Goal: Task Accomplishment & Management: Manage account settings

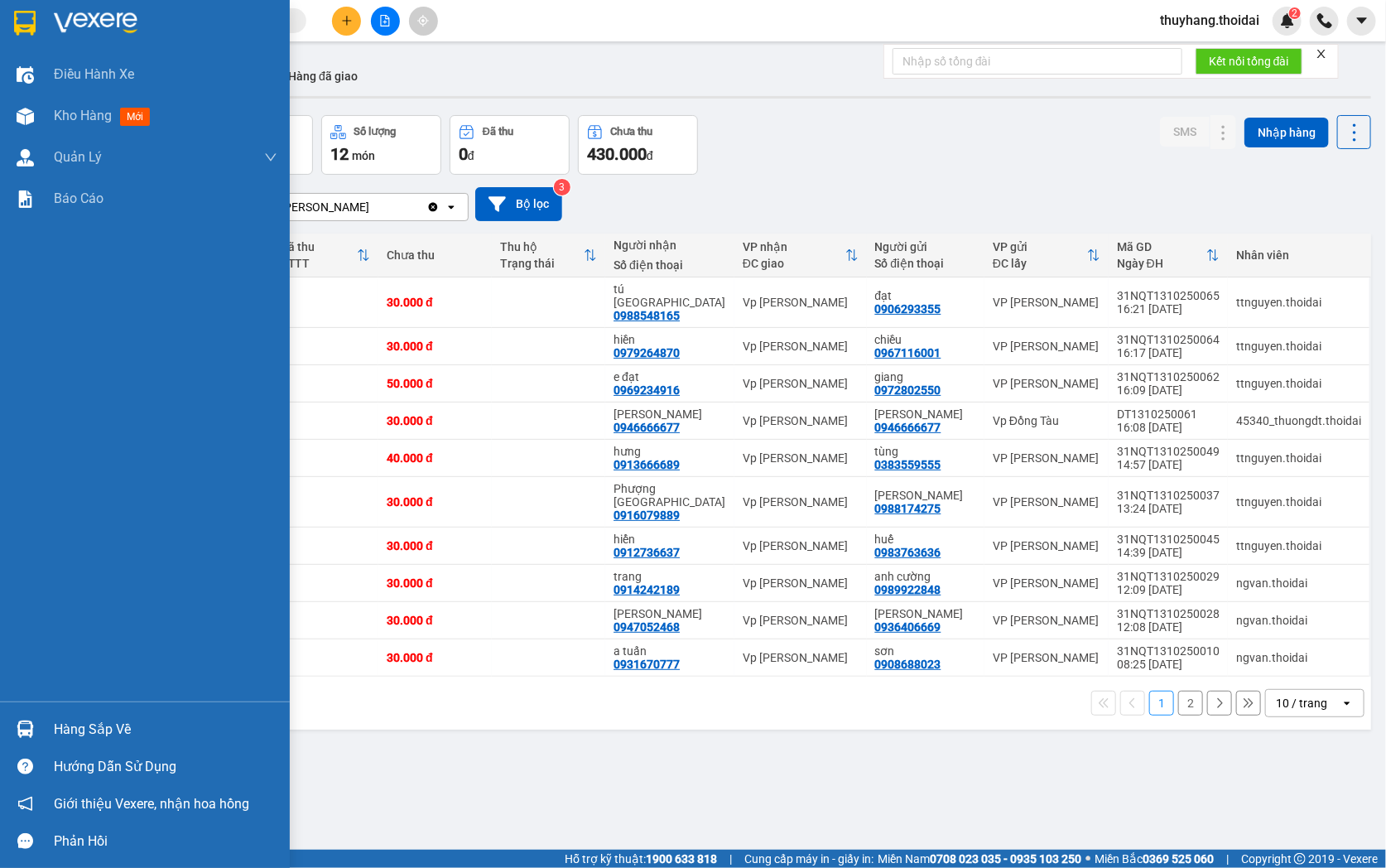
click at [39, 726] on div "Hàng sắp về" at bounding box center [145, 729] width 290 height 37
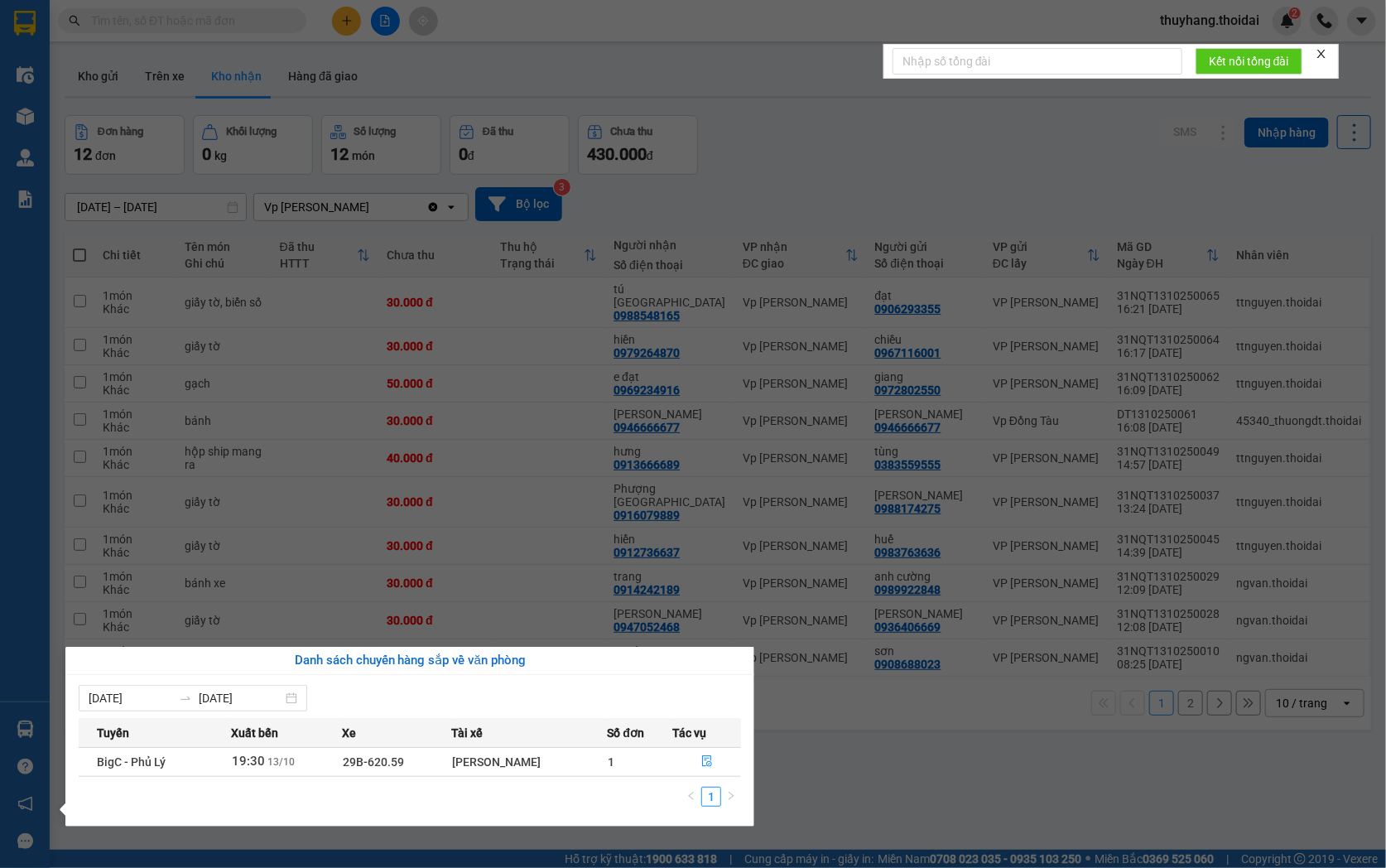
click at [846, 789] on section "Kết quả tìm kiếm ( 1 ) Bộ lọc Mã ĐH Trạng thái Món hàng Thu hộ Tổng cước Chưa c…" at bounding box center [693, 434] width 1386 height 868
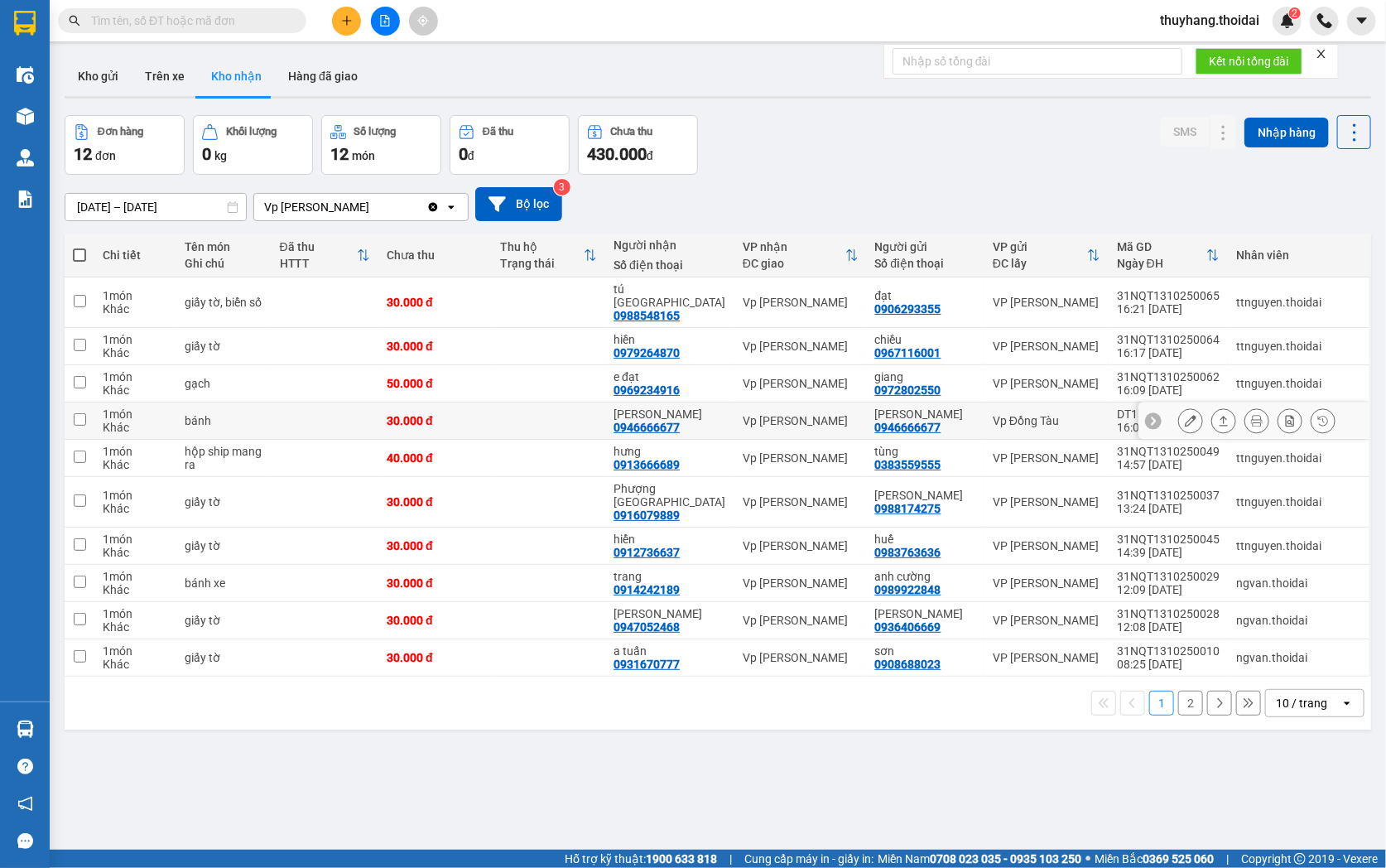
click at [552, 402] on td at bounding box center [548, 421] width 113 height 37
checkbox input "true"
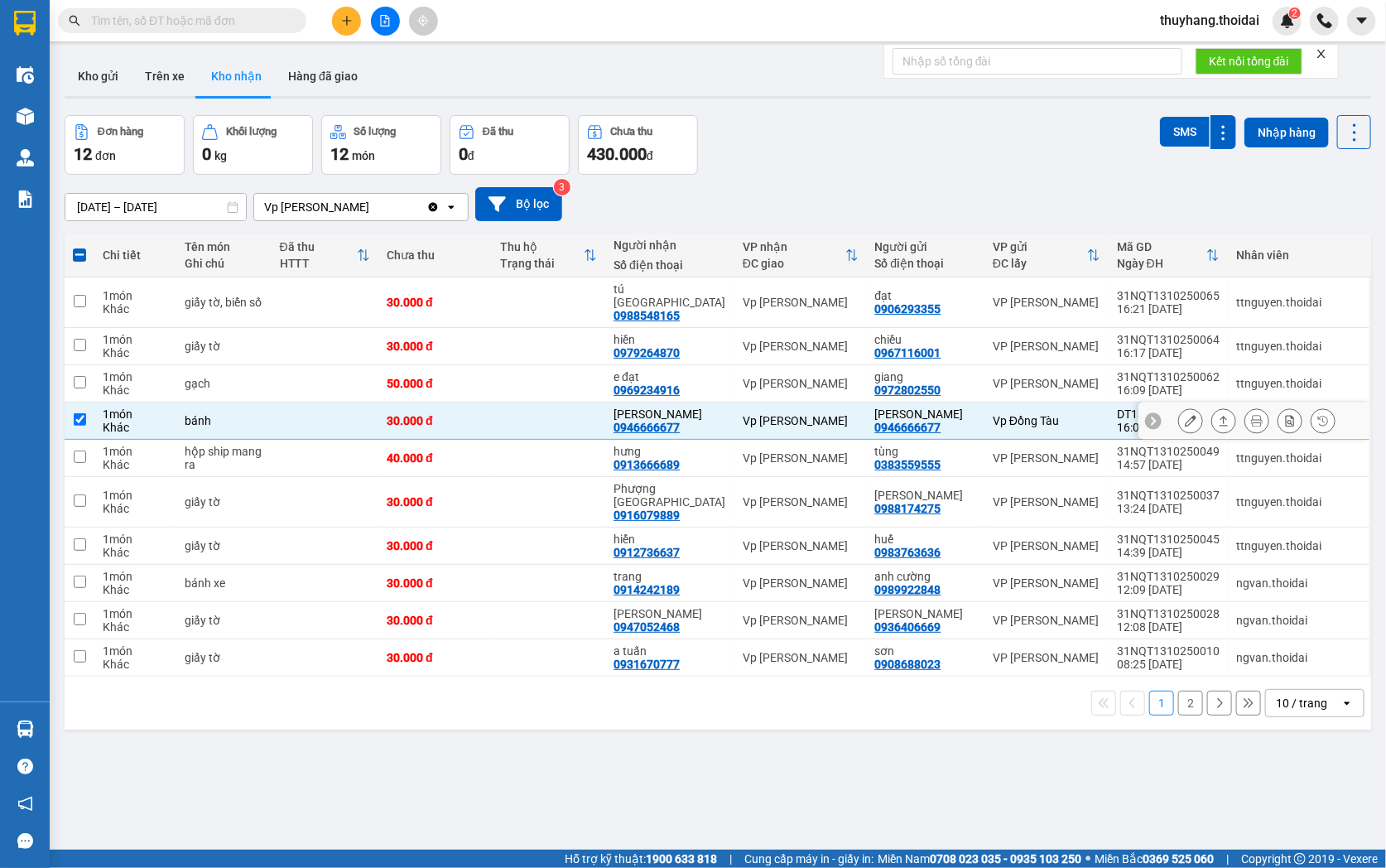
click at [1179, 407] on button at bounding box center [1190, 421] width 23 height 29
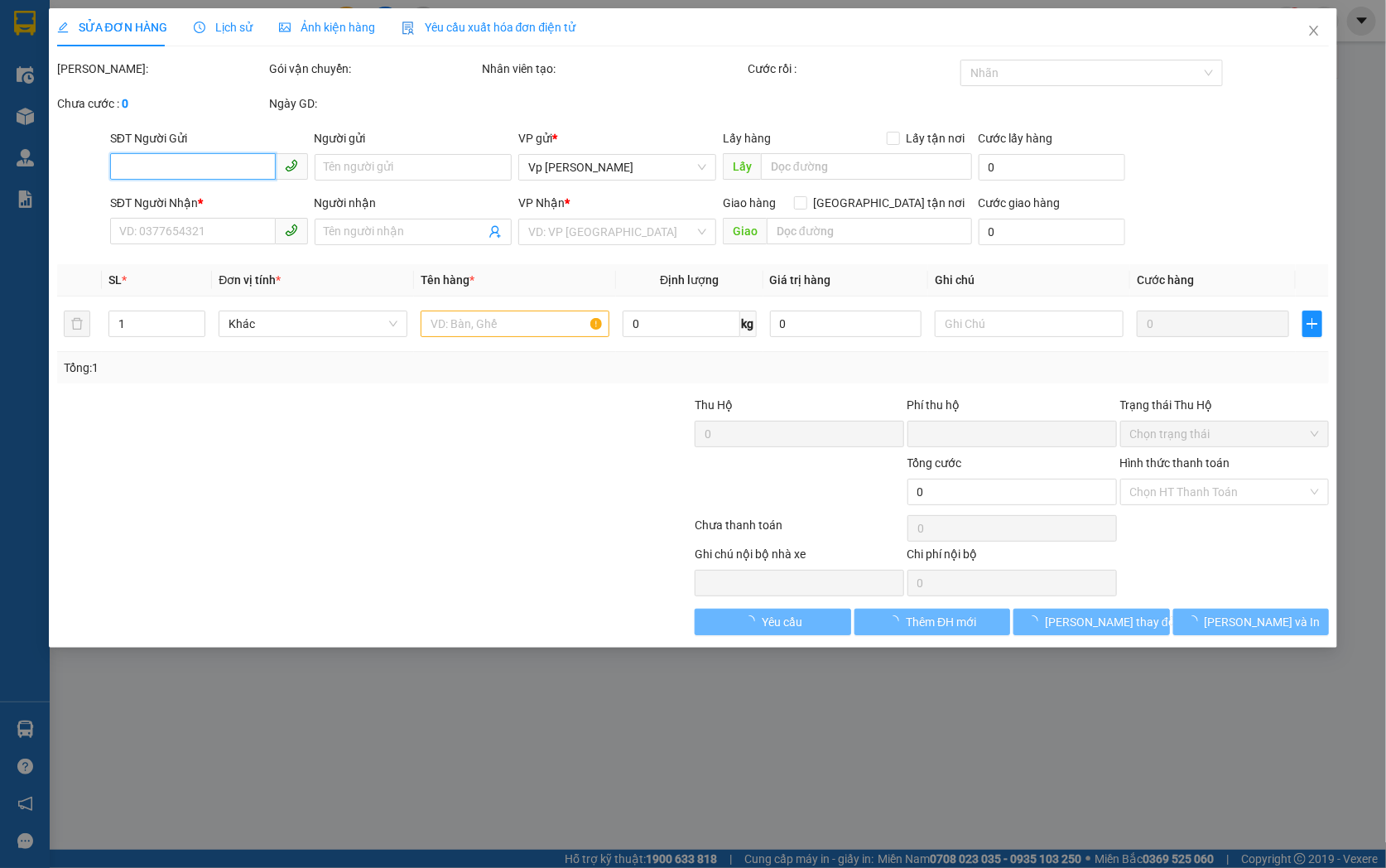
type input "0946666677"
type input "[PERSON_NAME]"
type input "0946666677"
type input "[PERSON_NAME]"
type input "0"
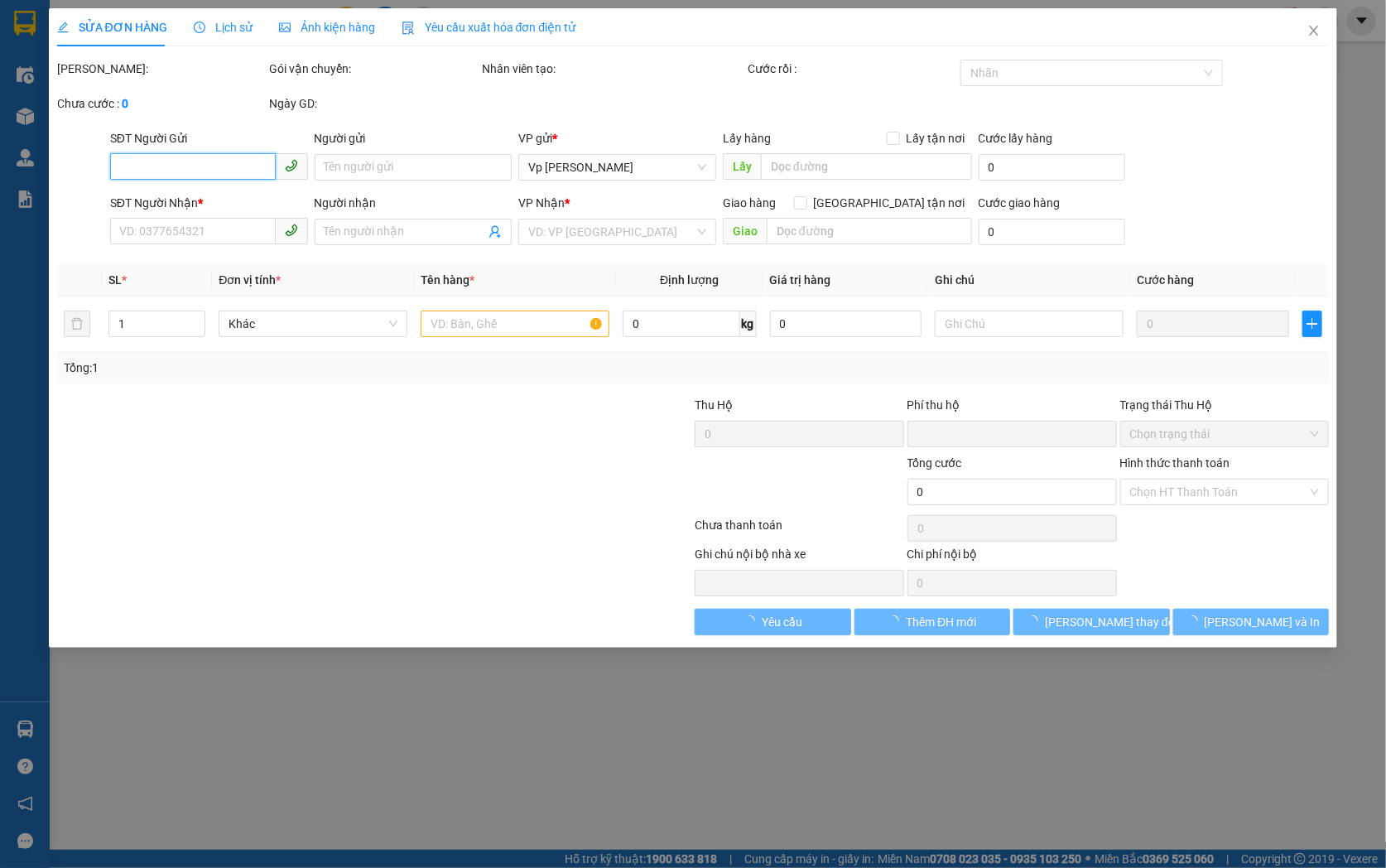
type input "30.000"
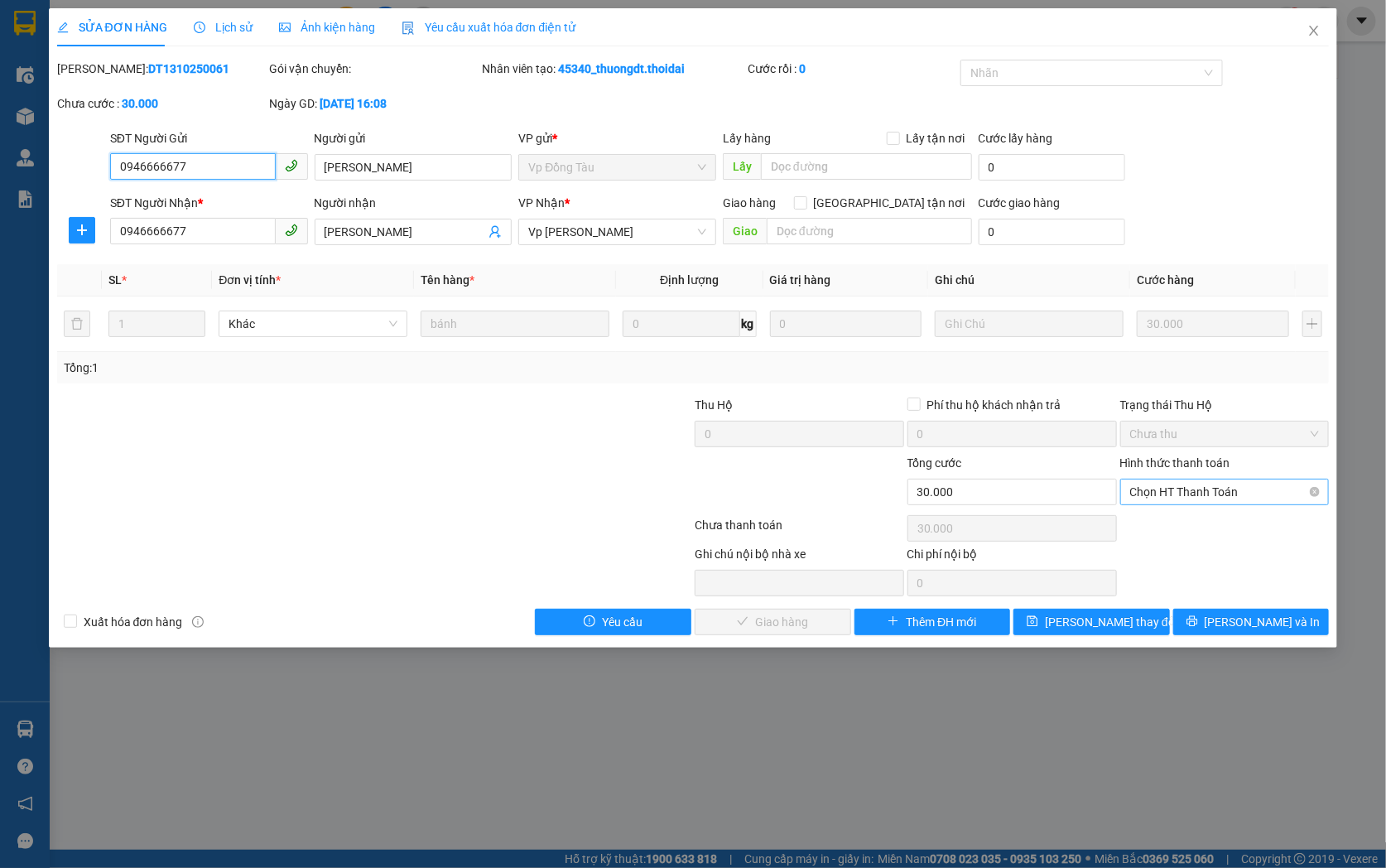
click at [1160, 481] on span "Chọn HT Thanh Toán" at bounding box center [1225, 491] width 189 height 25
click at [1176, 532] on div "Tại văn phòng" at bounding box center [1225, 525] width 189 height 19
type input "0"
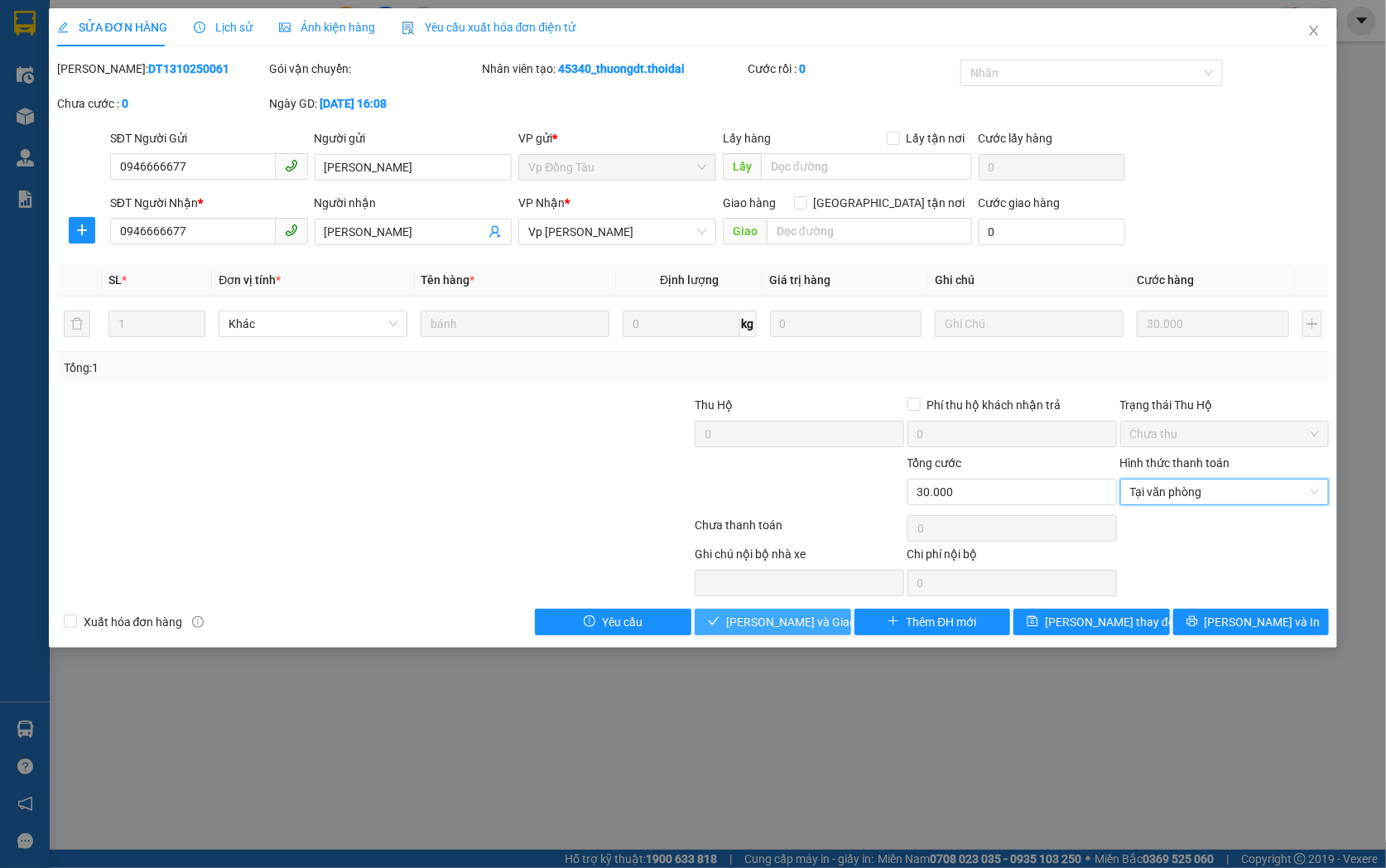
click at [747, 625] on span "[PERSON_NAME] và Giao hàng" at bounding box center [805, 622] width 159 height 19
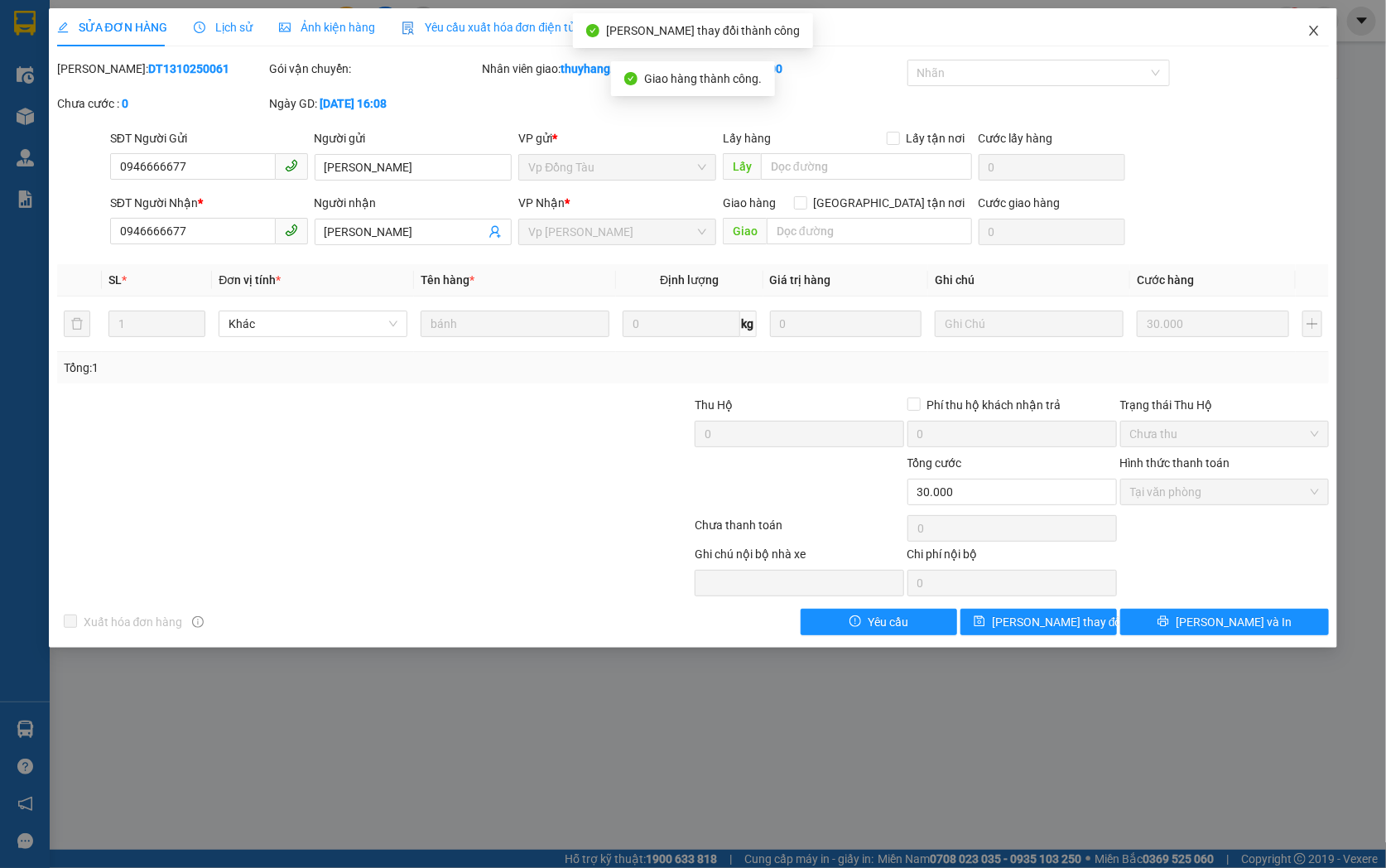
click at [1311, 35] on icon "close" at bounding box center [1314, 30] width 9 height 10
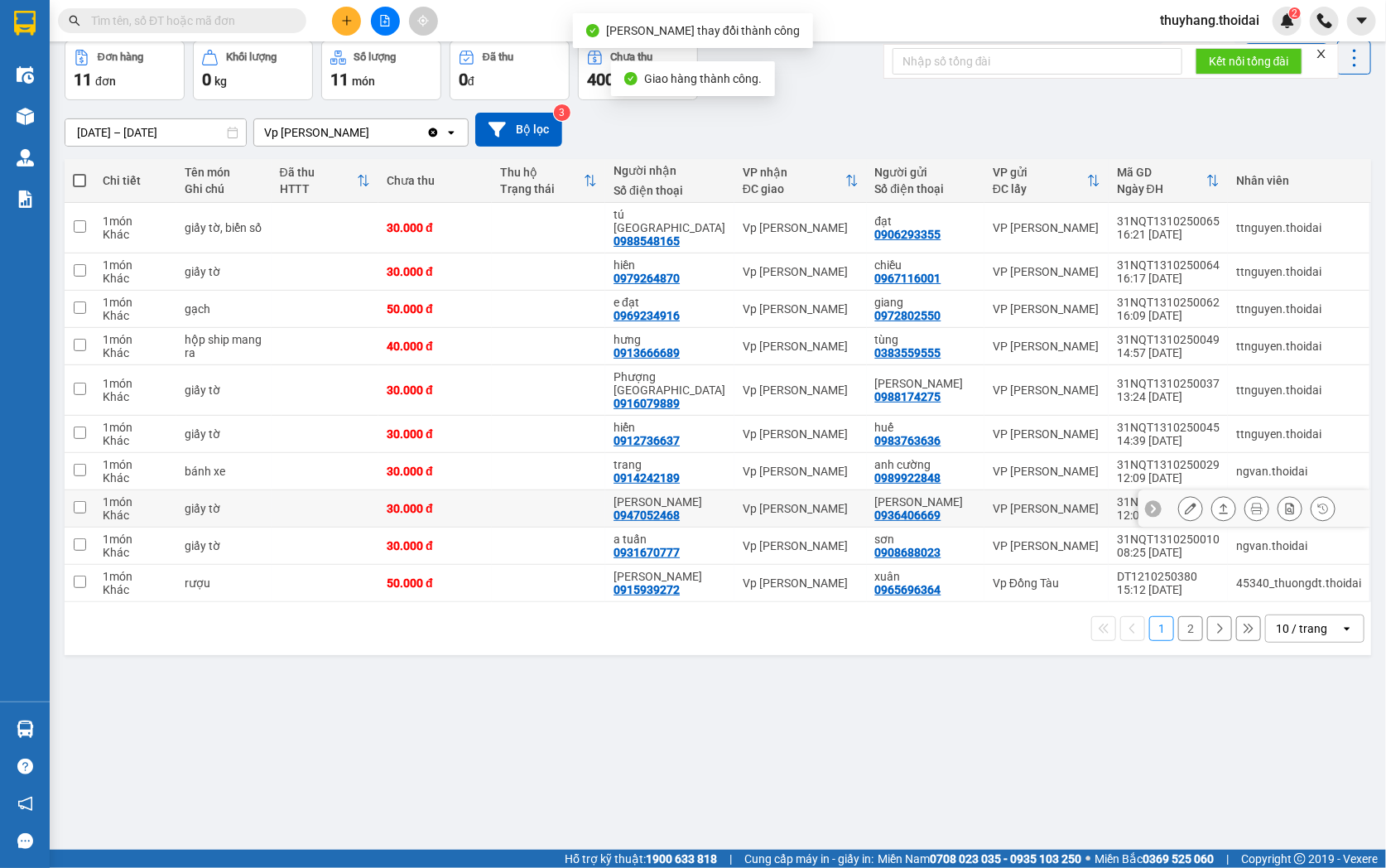
scroll to position [76, 0]
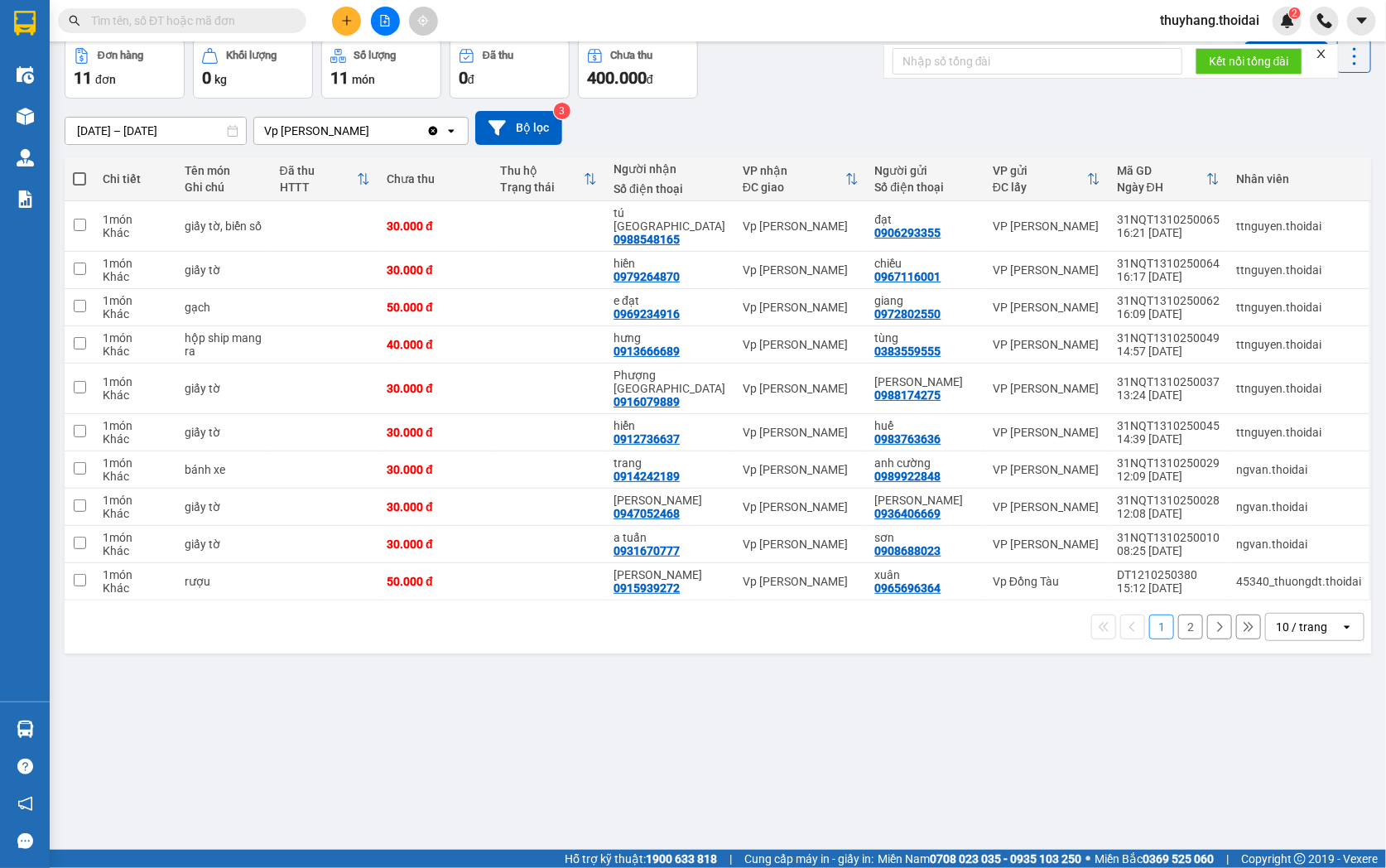
click at [1178, 614] on button "2" at bounding box center [1190, 626] width 25 height 25
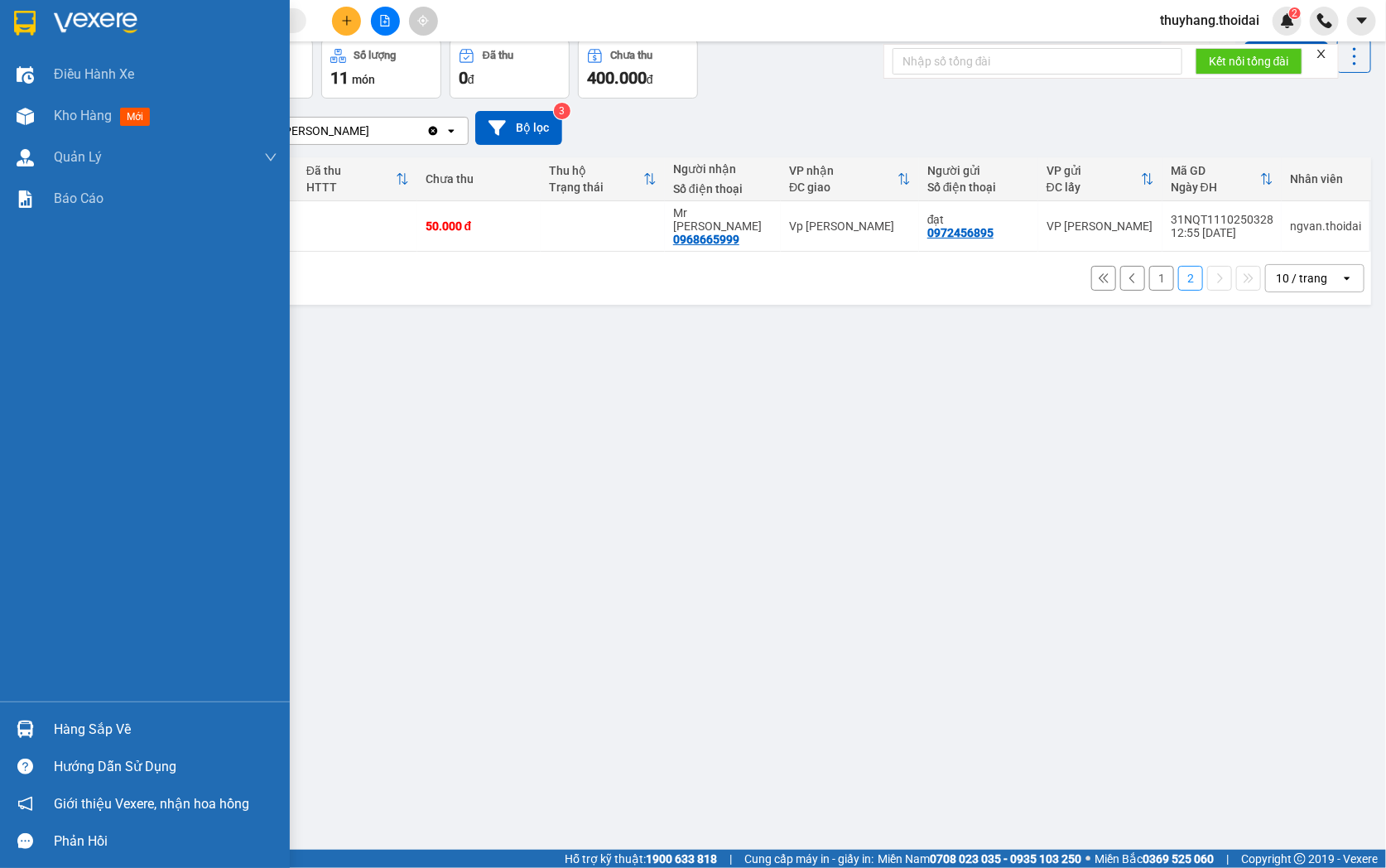
drag, startPoint x: 42, startPoint y: 726, endPoint x: 110, endPoint y: 724, distance: 68.0
click at [43, 724] on div "Hàng sắp về" at bounding box center [145, 729] width 290 height 37
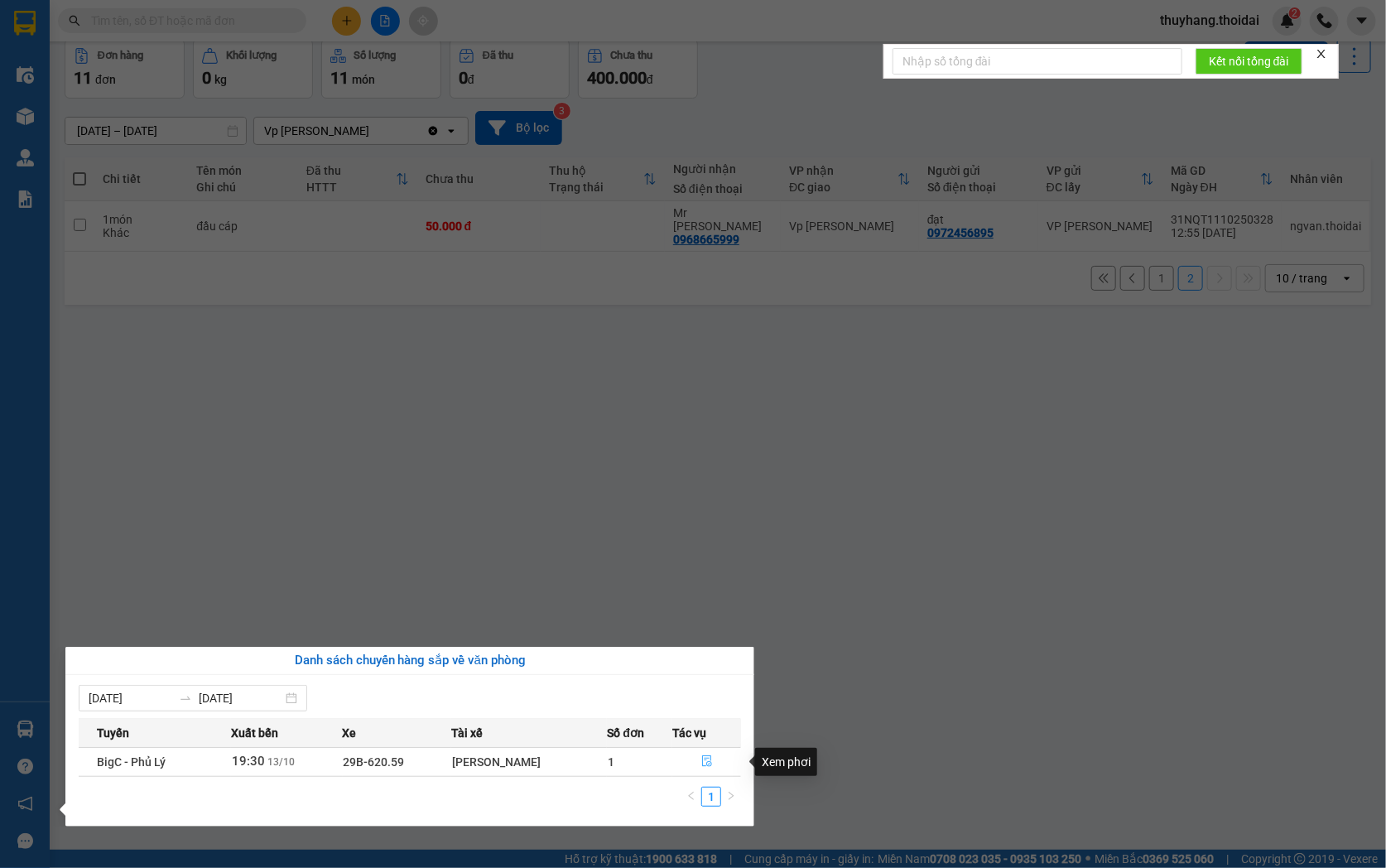
click at [701, 763] on icon "file-done" at bounding box center [707, 761] width 12 height 12
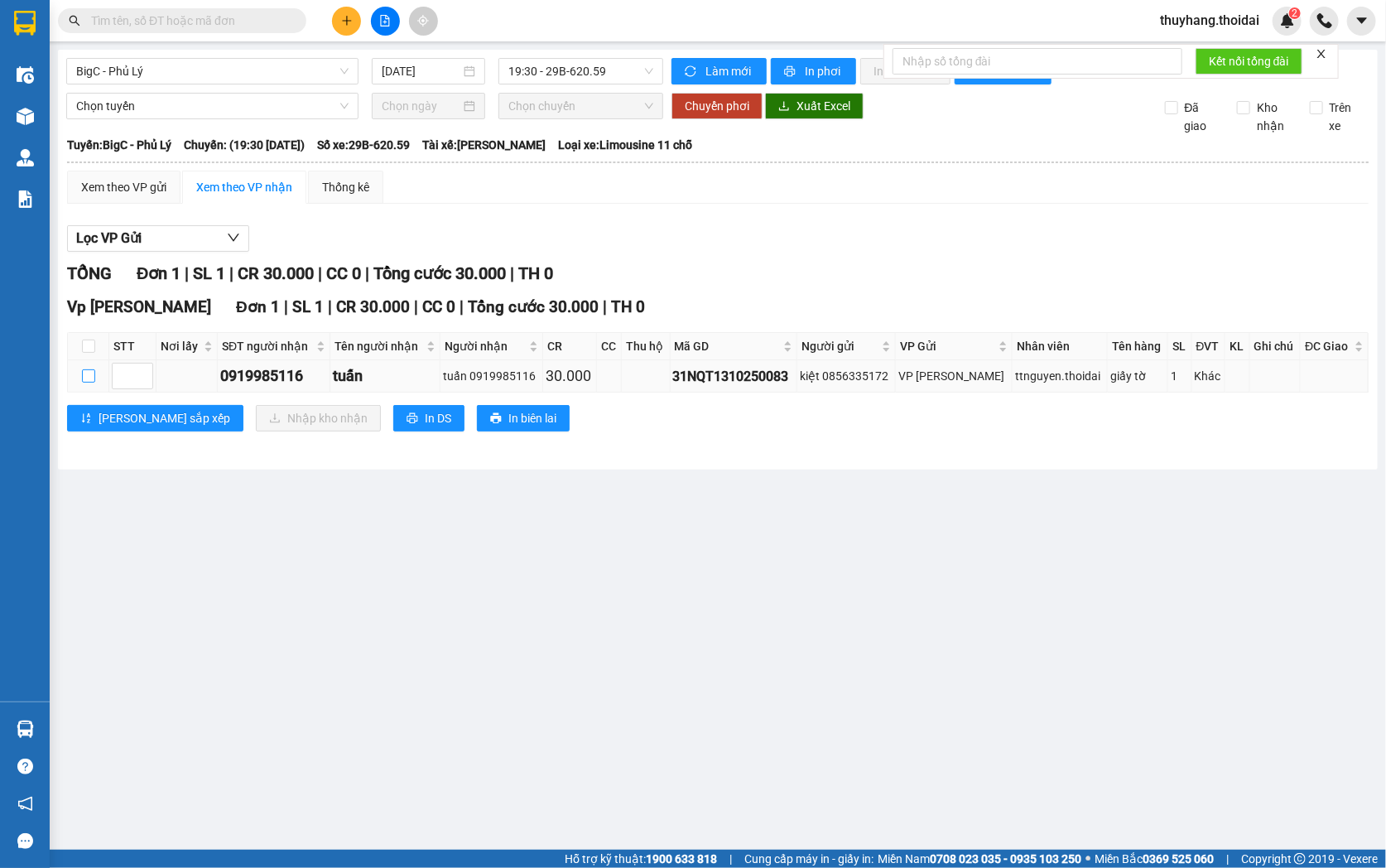
click at [86, 383] on input "checkbox" at bounding box center [89, 376] width 14 height 14
checkbox input "true"
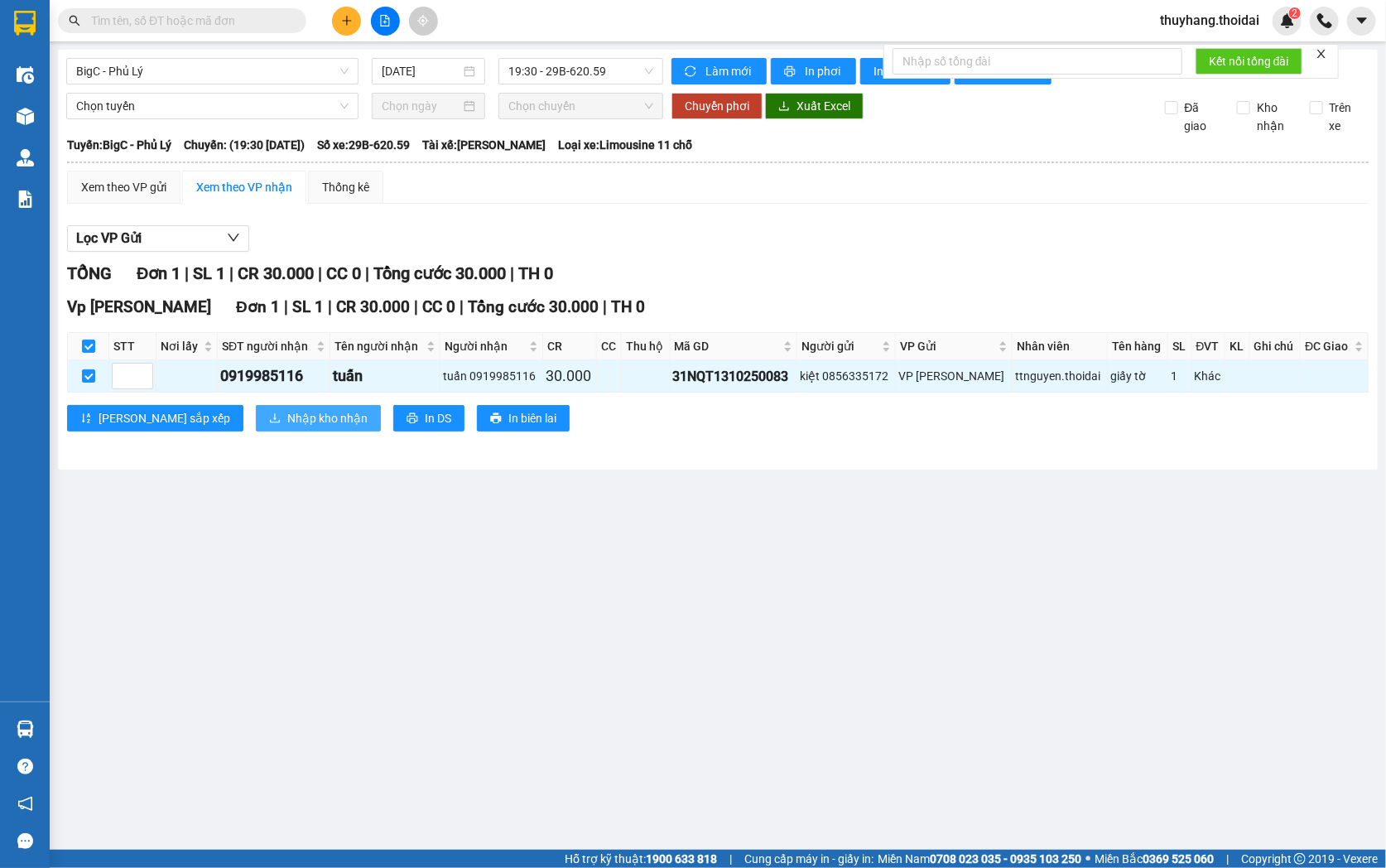
click at [287, 427] on span "Nhập kho nhận" at bounding box center [327, 418] width 80 height 19
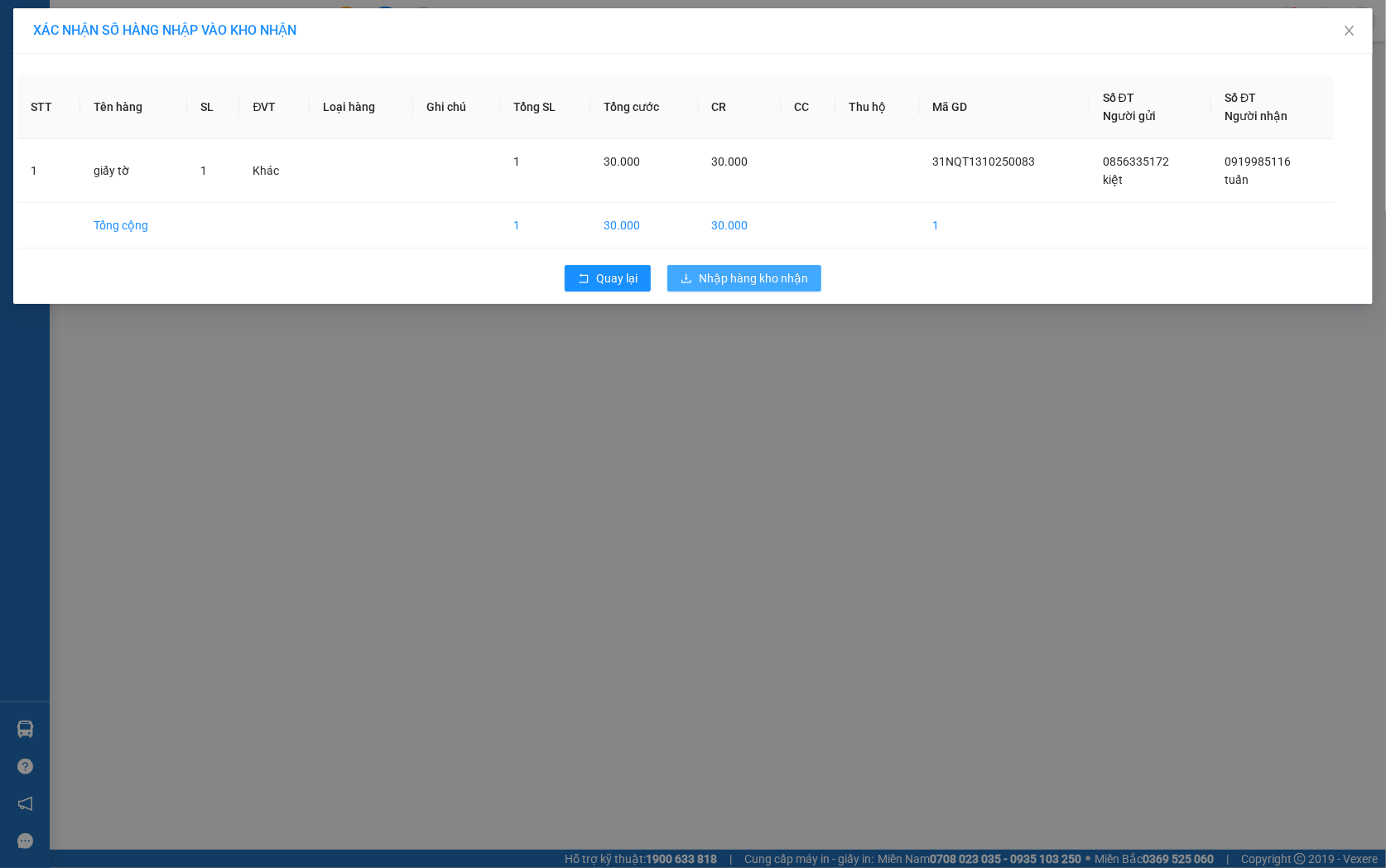
click at [761, 352] on div "XÁC NHẬN SỐ HÀNG NHẬP VÀO KHO NHẬN STT Tên hàng SL ĐVT Loại hàng Ghi chú Tổng S…" at bounding box center [693, 434] width 1386 height 868
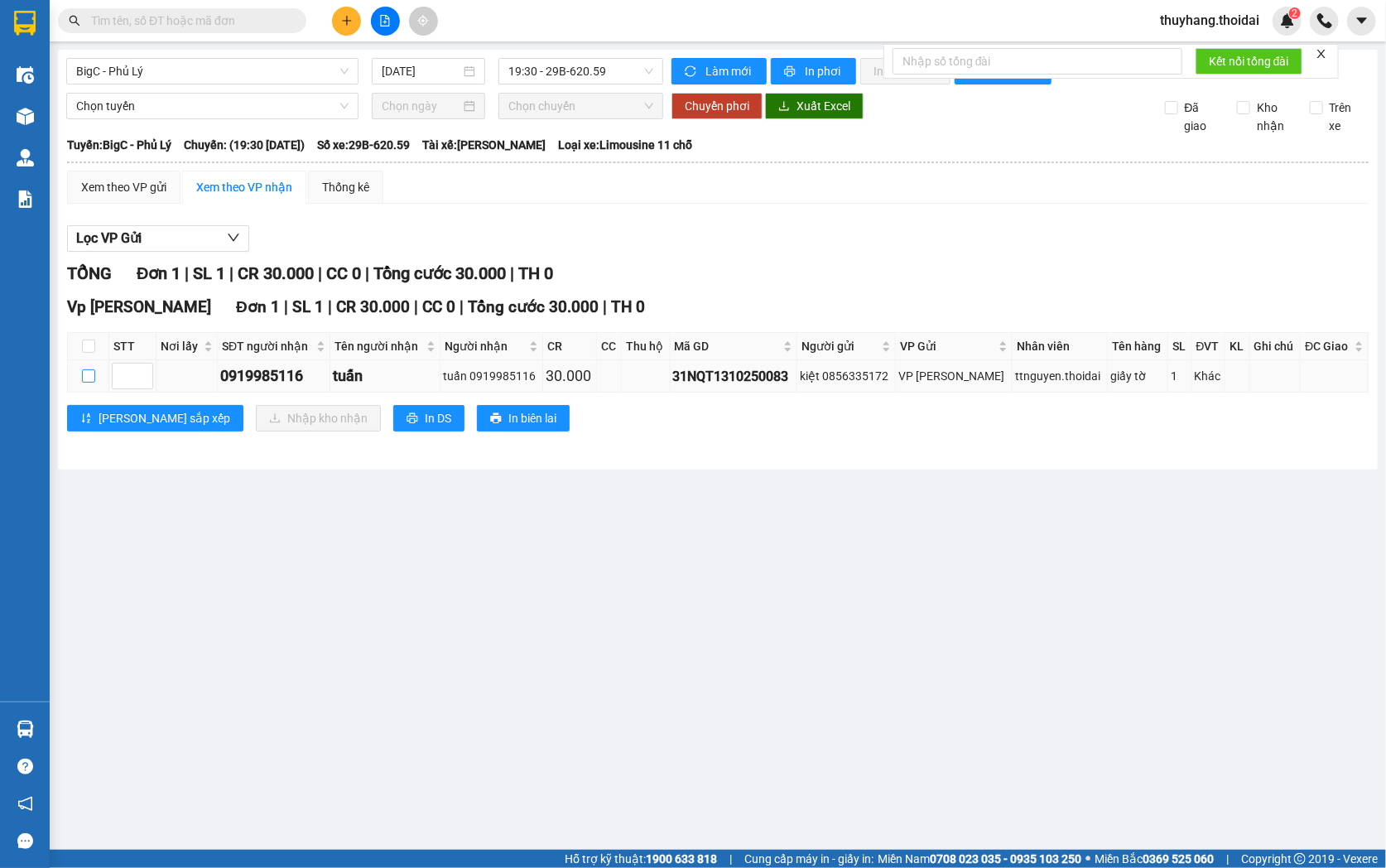
click at [95, 383] on input "checkbox" at bounding box center [89, 376] width 14 height 14
checkbox input "true"
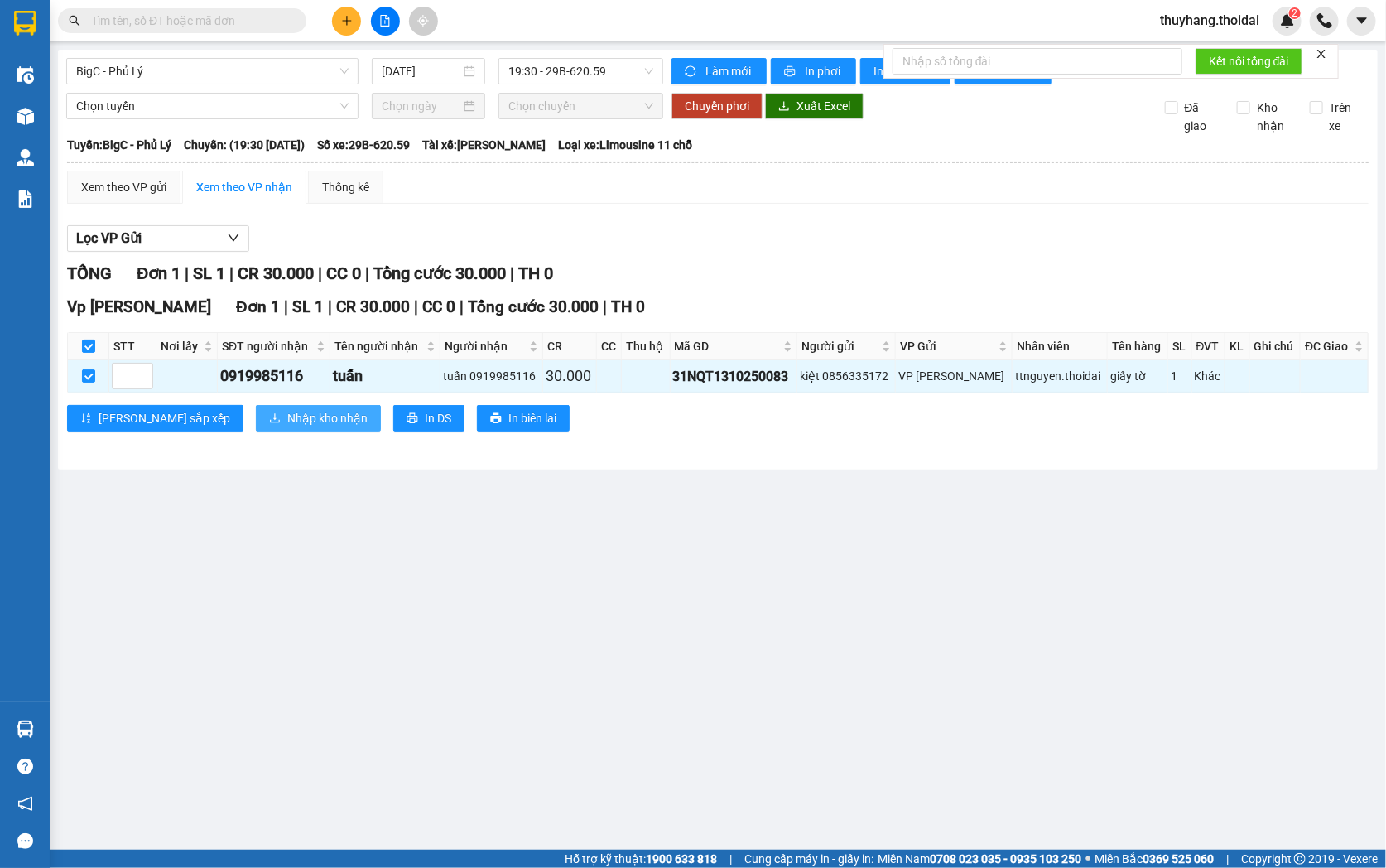
click at [287, 427] on span "Nhập kho nhận" at bounding box center [327, 418] width 80 height 19
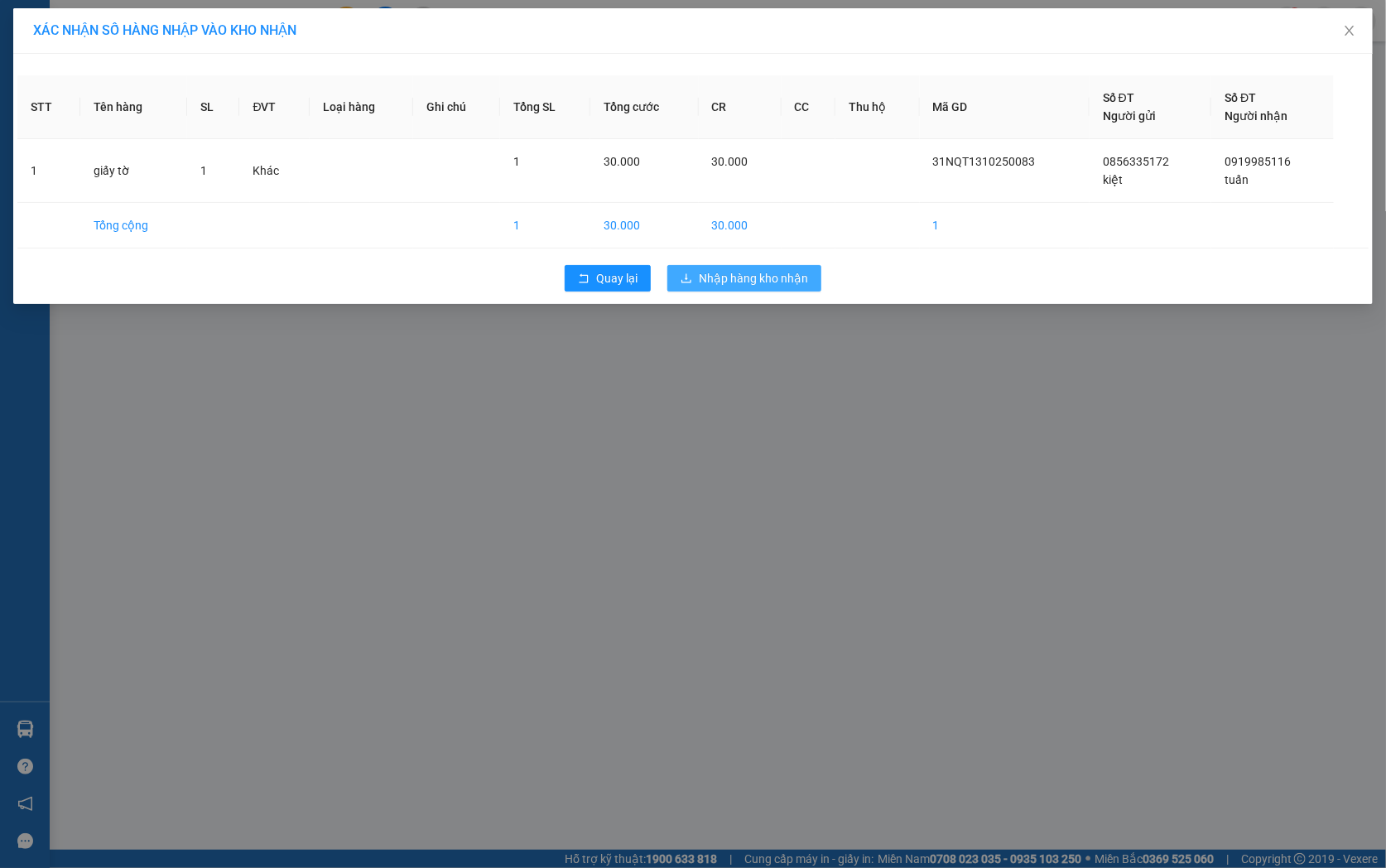
click at [725, 279] on span "Nhập hàng kho nhận" at bounding box center [753, 278] width 109 height 19
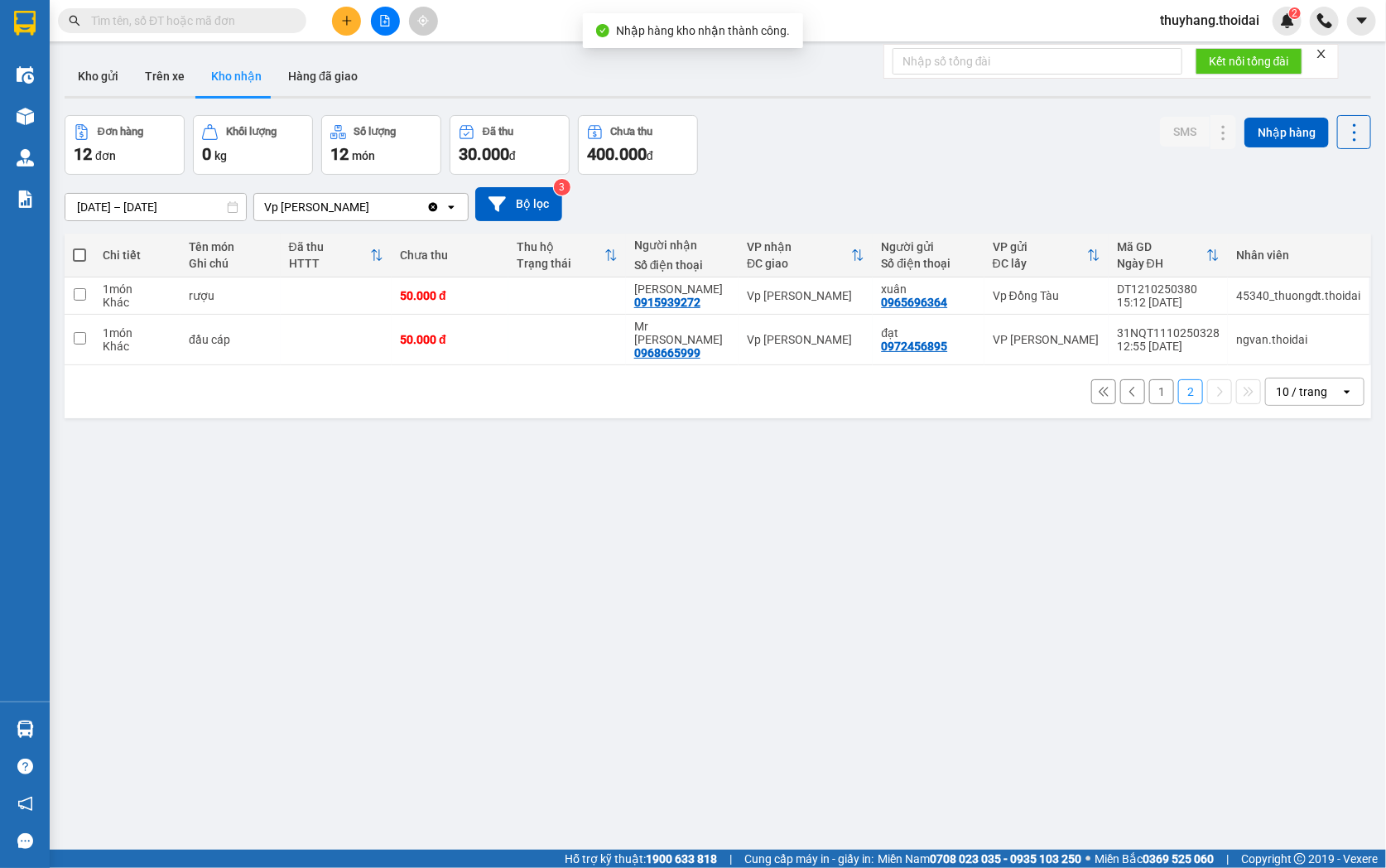
click at [1154, 386] on button "1" at bounding box center [1161, 391] width 25 height 25
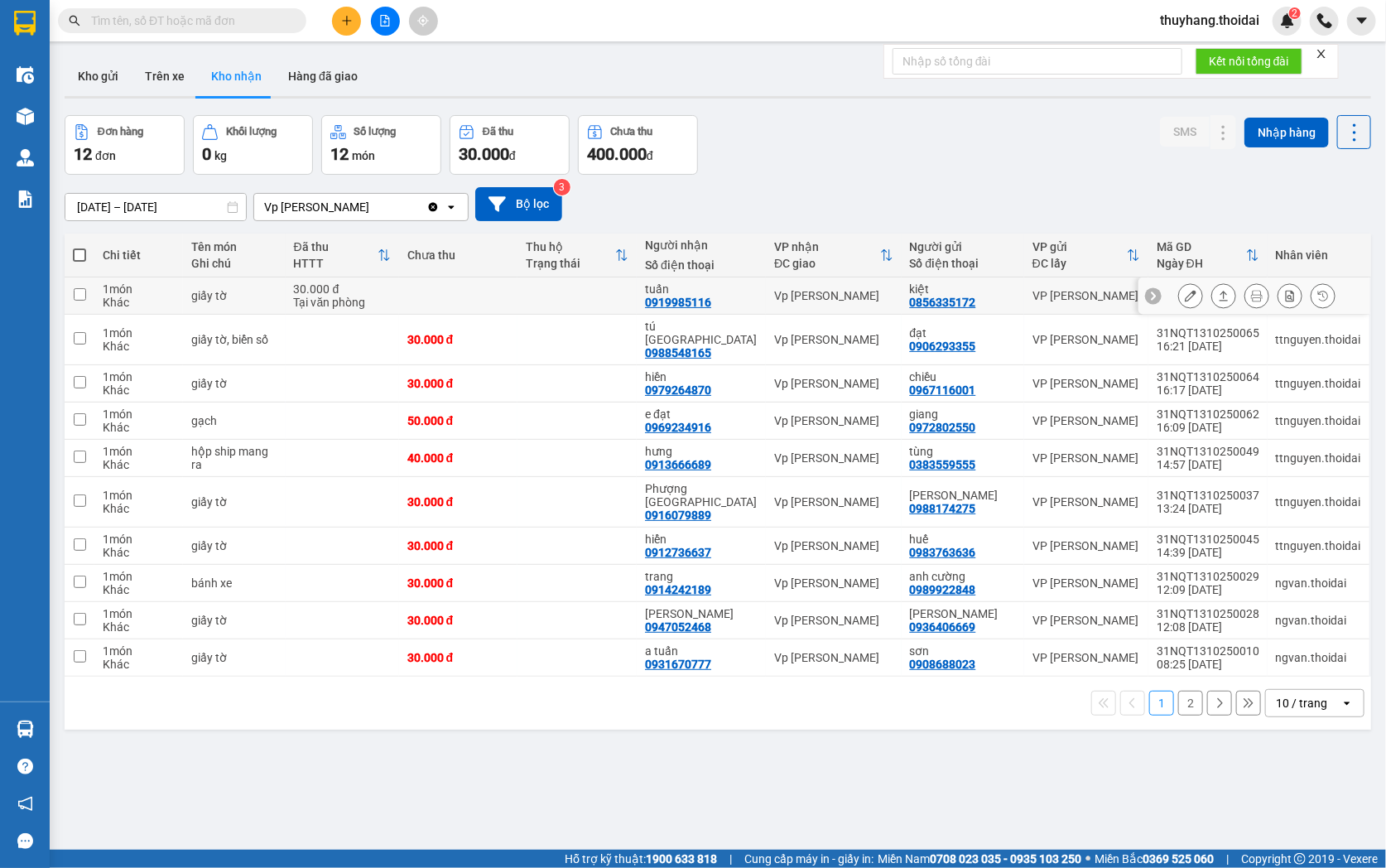
drag, startPoint x: 870, startPoint y: 293, endPoint x: 1078, endPoint y: 275, distance: 208.8
click at [871, 293] on div "Vp [PERSON_NAME]" at bounding box center [833, 296] width 118 height 14
checkbox input "true"
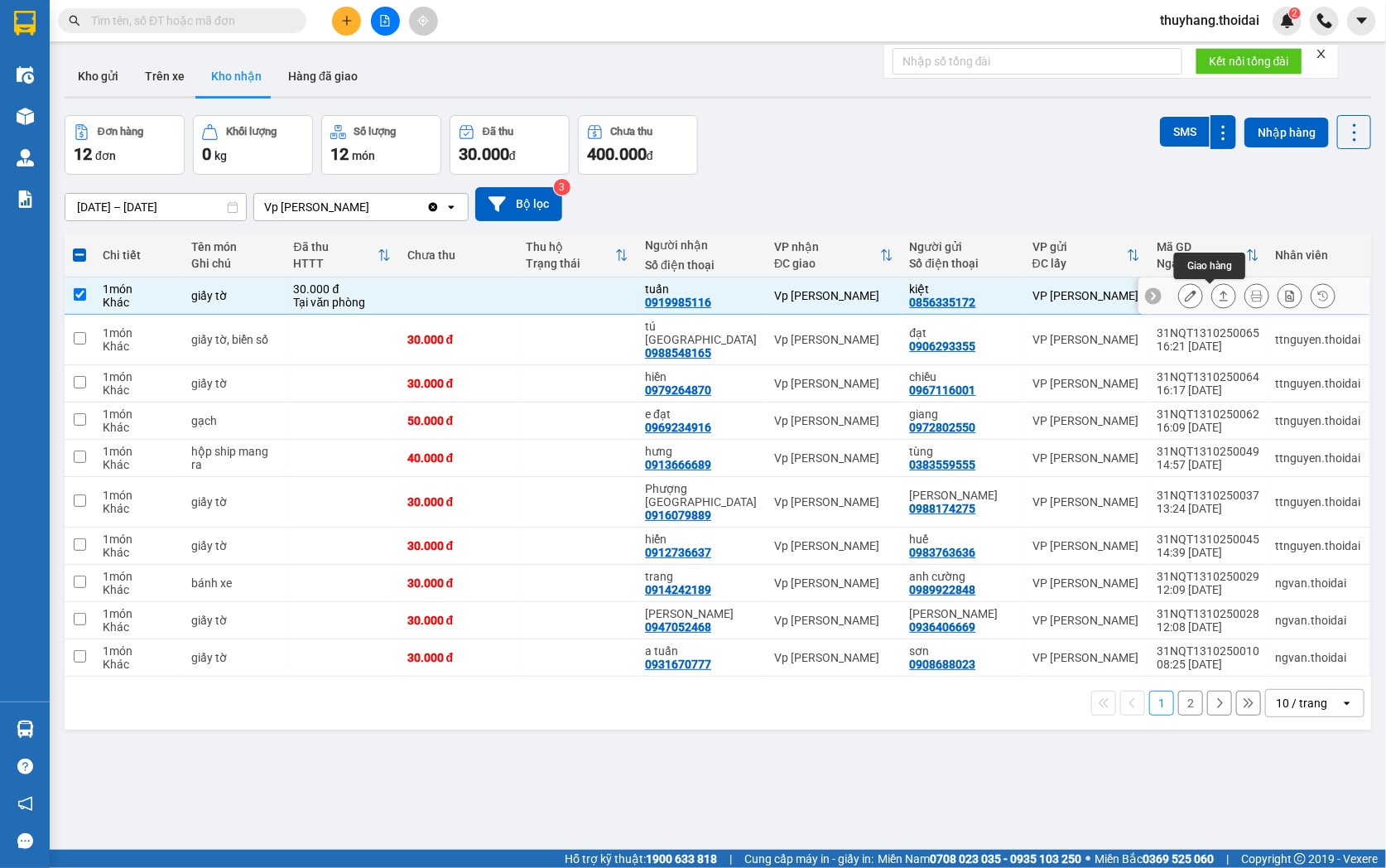
click at [1185, 298] on button at bounding box center [1190, 296] width 23 height 29
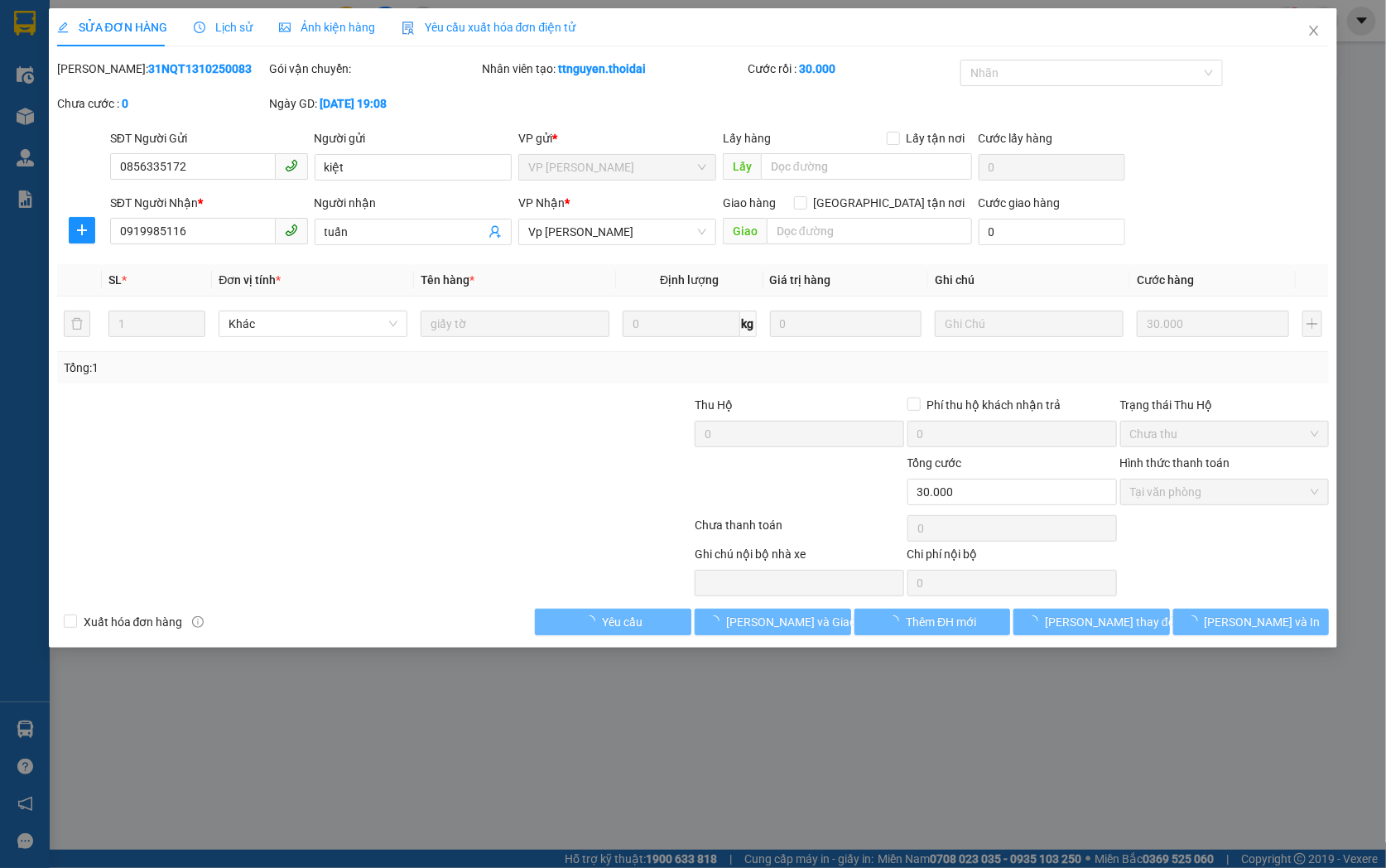
type input "0856335172"
type input "kiệt"
type input "0919985116"
type input "tuấn"
type input "0"
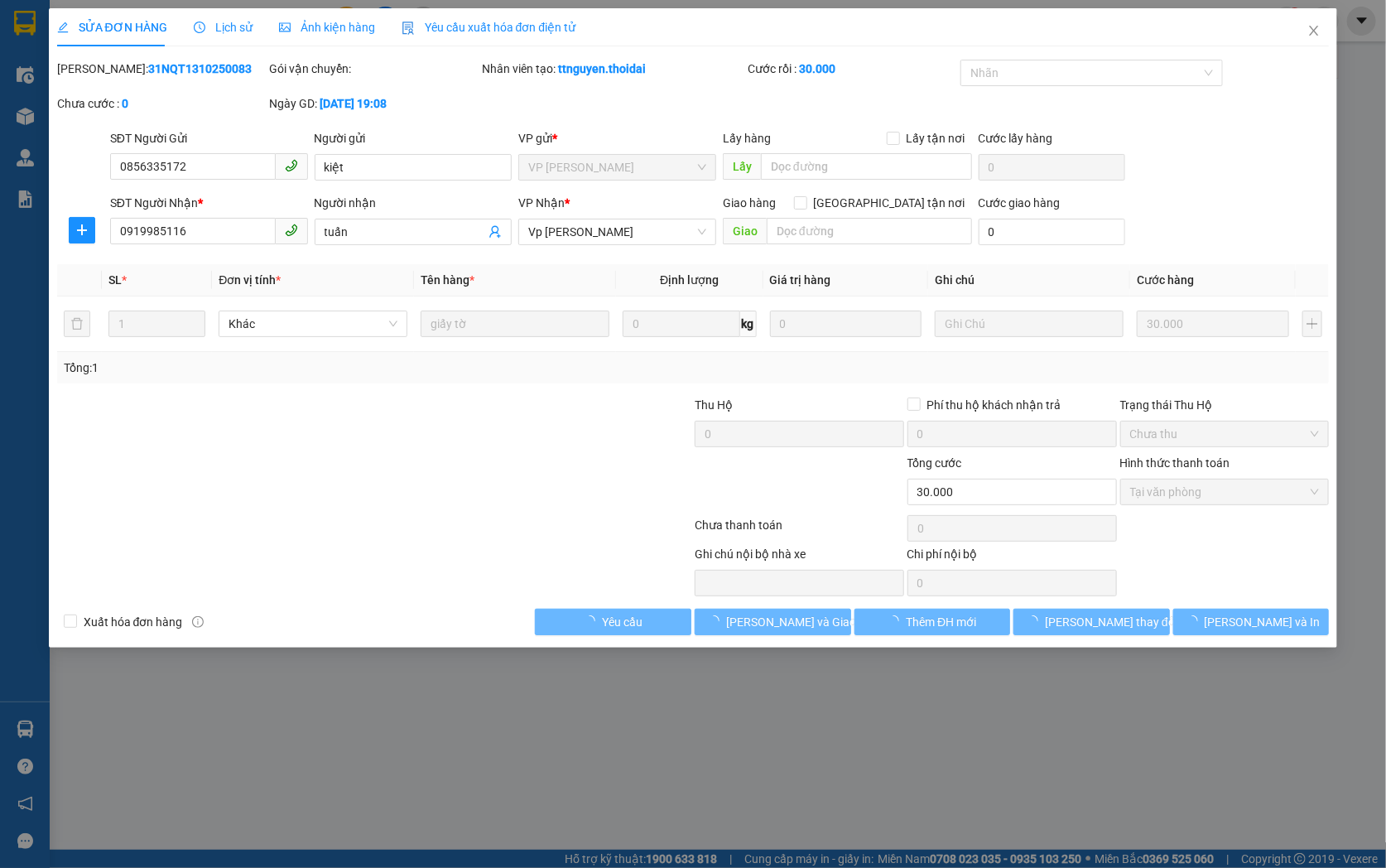
type input "30.000"
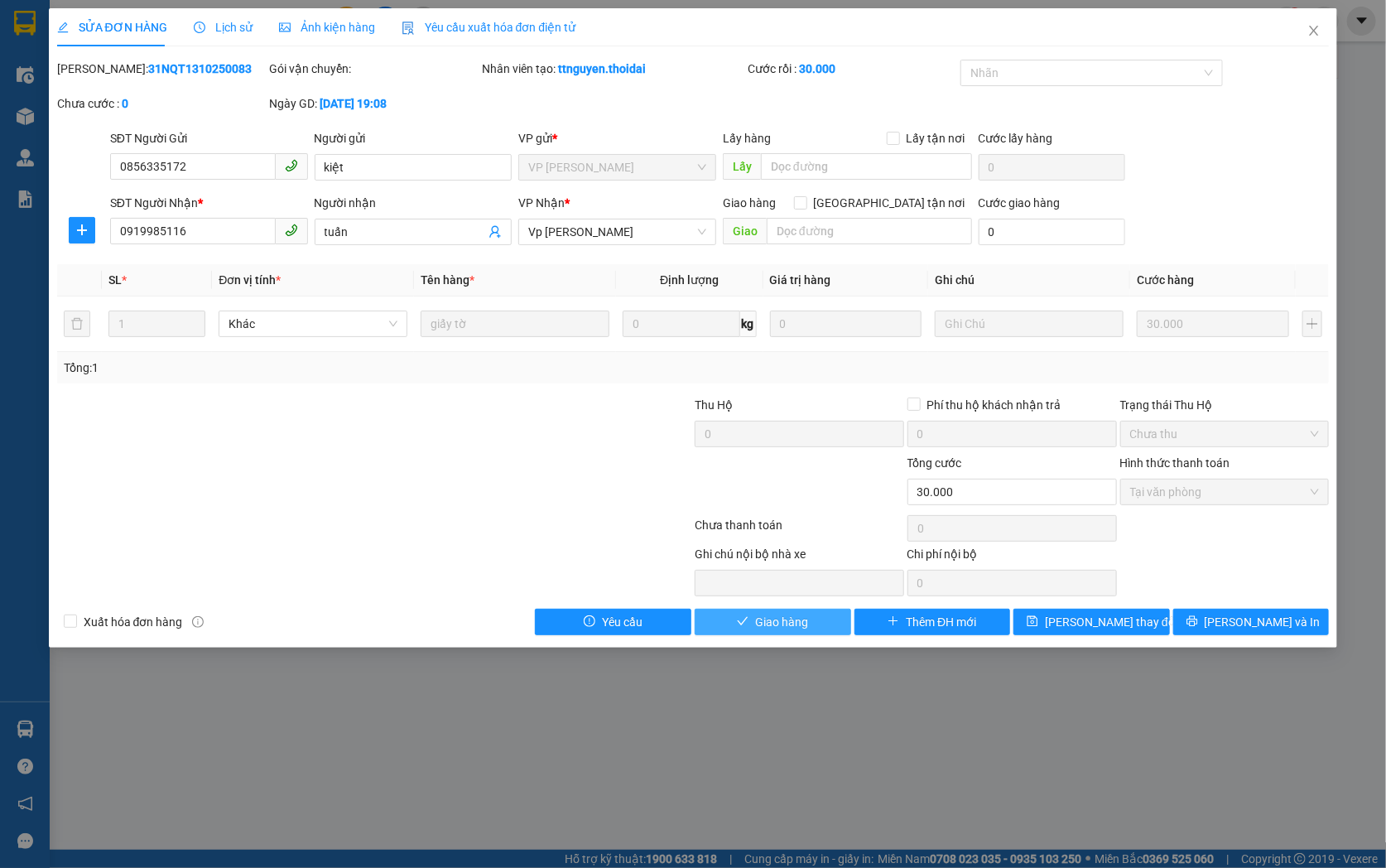
click at [803, 623] on span "Giao hàng" at bounding box center [781, 622] width 53 height 19
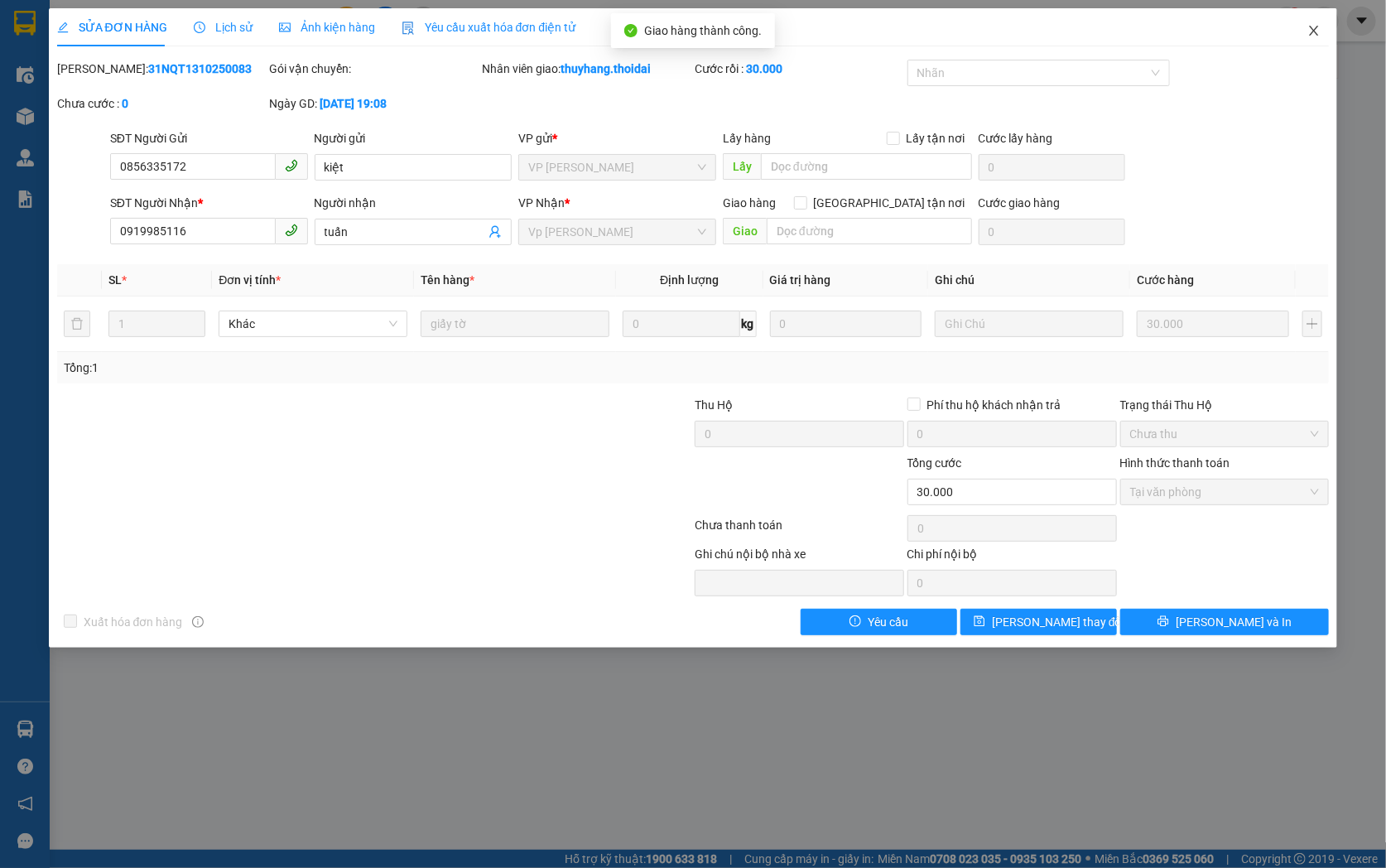
click at [1310, 26] on icon "close" at bounding box center [1314, 30] width 14 height 14
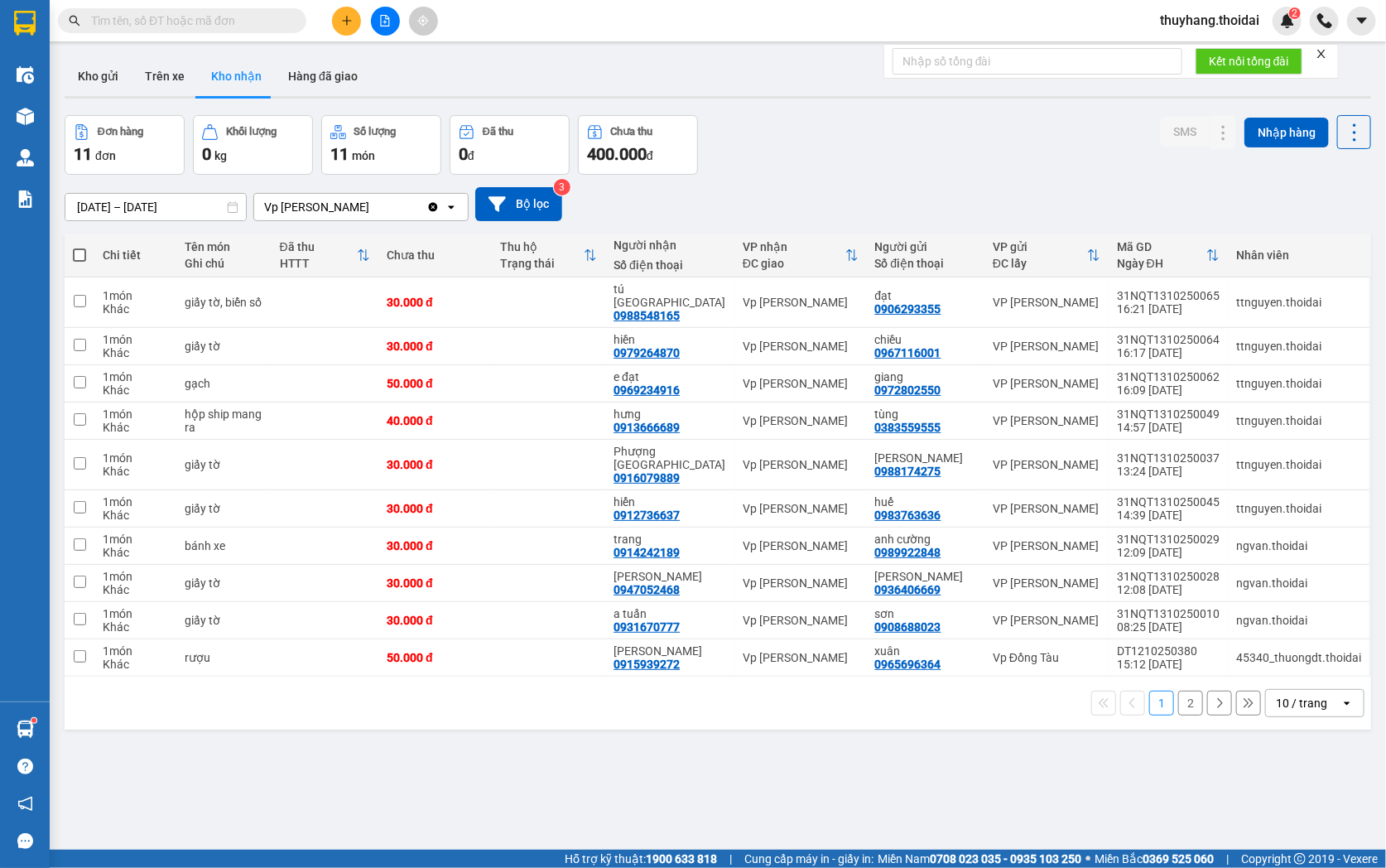
click at [1184, 14] on span "thuyhang.thoidai" at bounding box center [1209, 20] width 126 height 20
click at [1187, 50] on span "Đăng xuất" at bounding box center [1216, 52] width 93 height 19
